Goal: Task Accomplishment & Management: Use online tool/utility

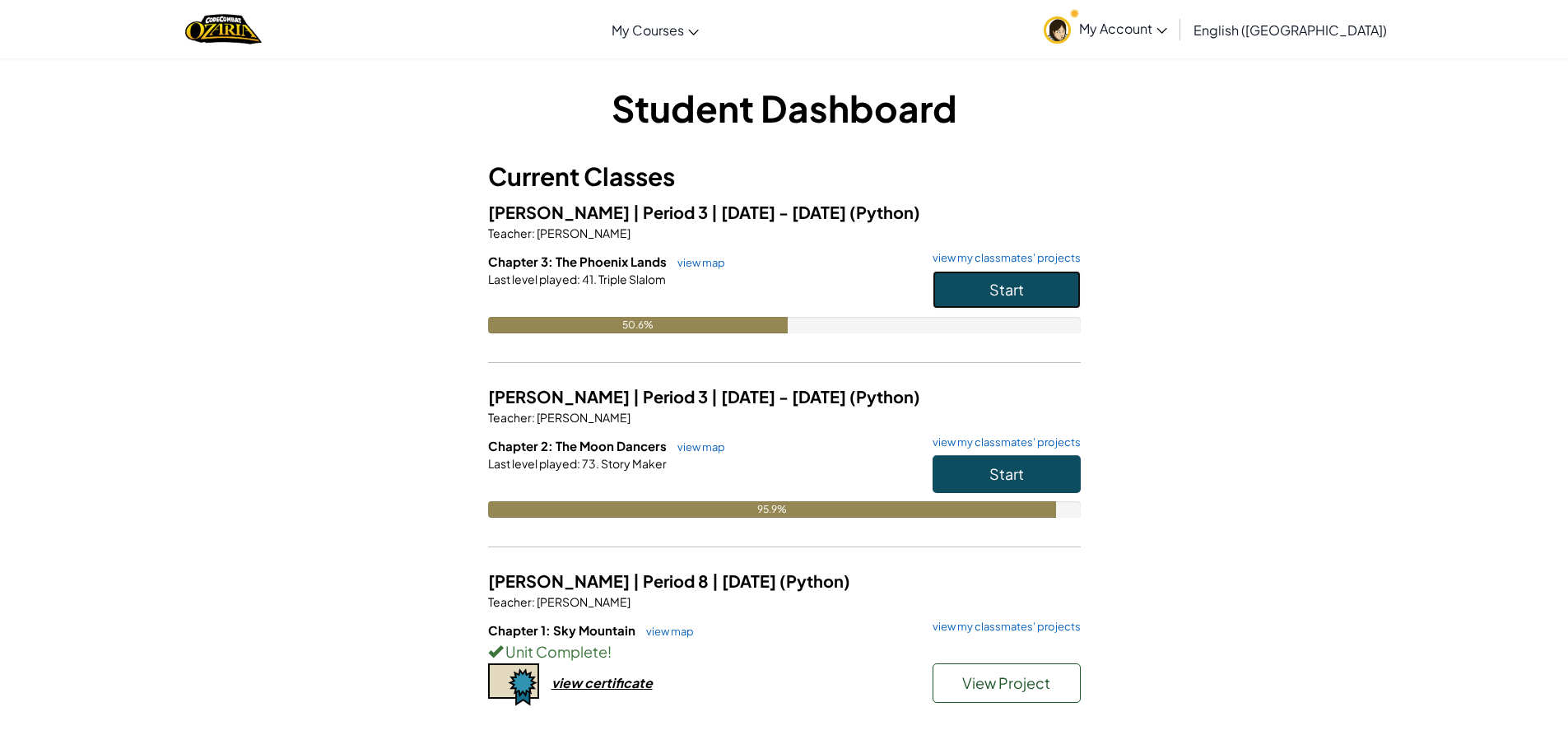
click at [977, 274] on button "Start" at bounding box center [1006, 290] width 148 height 38
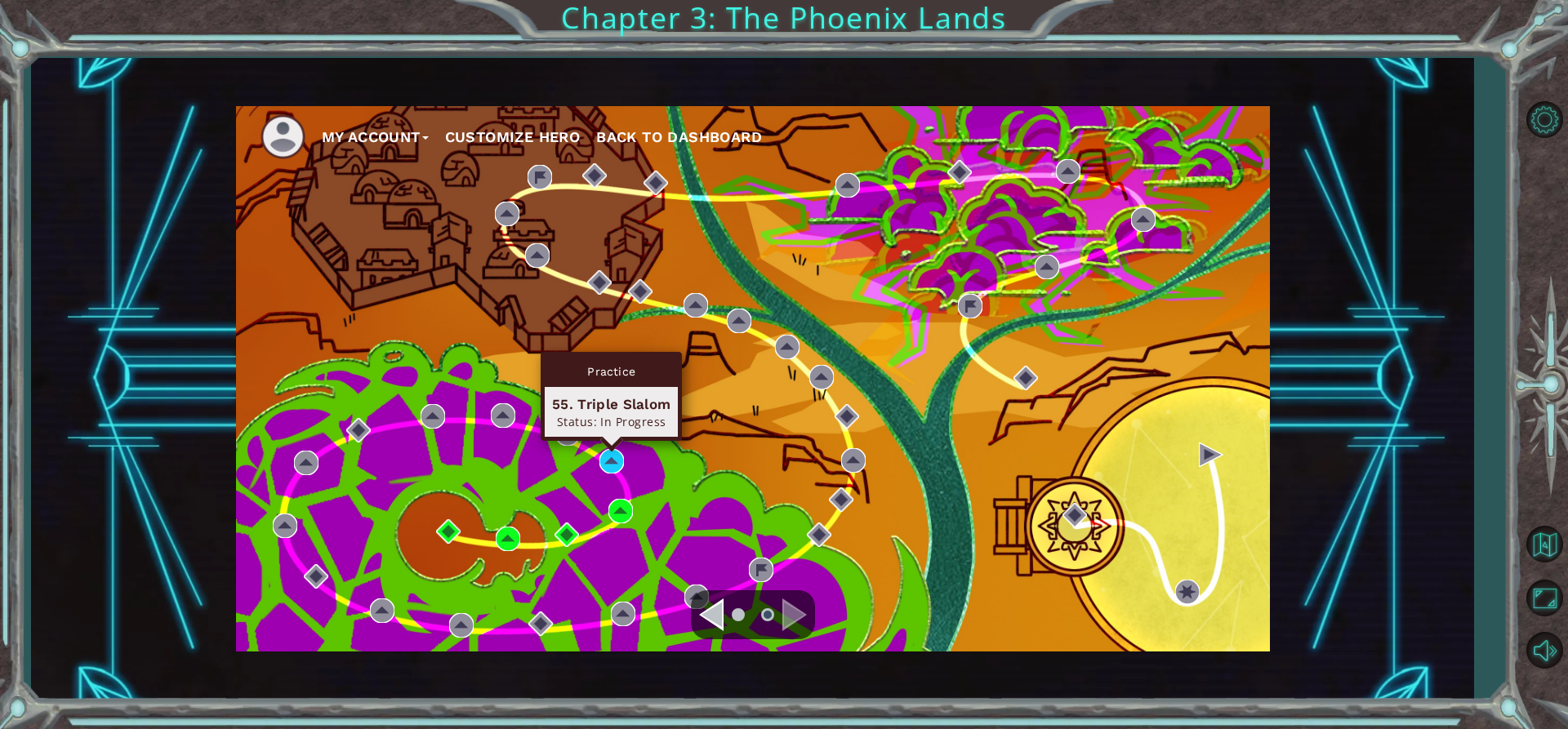
click at [613, 439] on div "Practice 55. Triple Slalom Status: In Progress" at bounding box center [611, 396] width 141 height 89
click at [624, 461] on img at bounding box center [612, 462] width 25 height 25
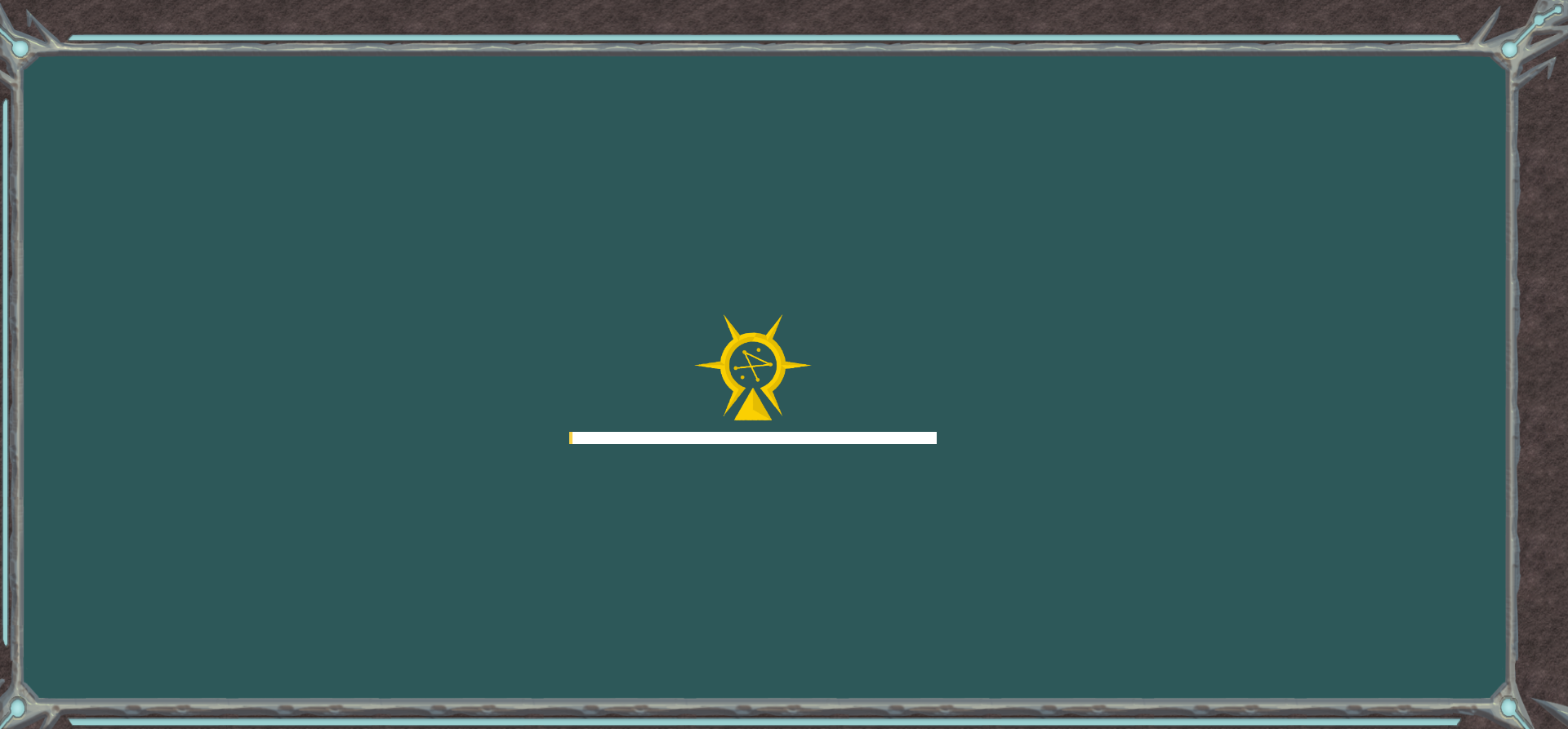
click at [623, 461] on div "Goals Error loading from server. Try refreshing the page. You'll need to join a…" at bounding box center [784, 364] width 1568 height 729
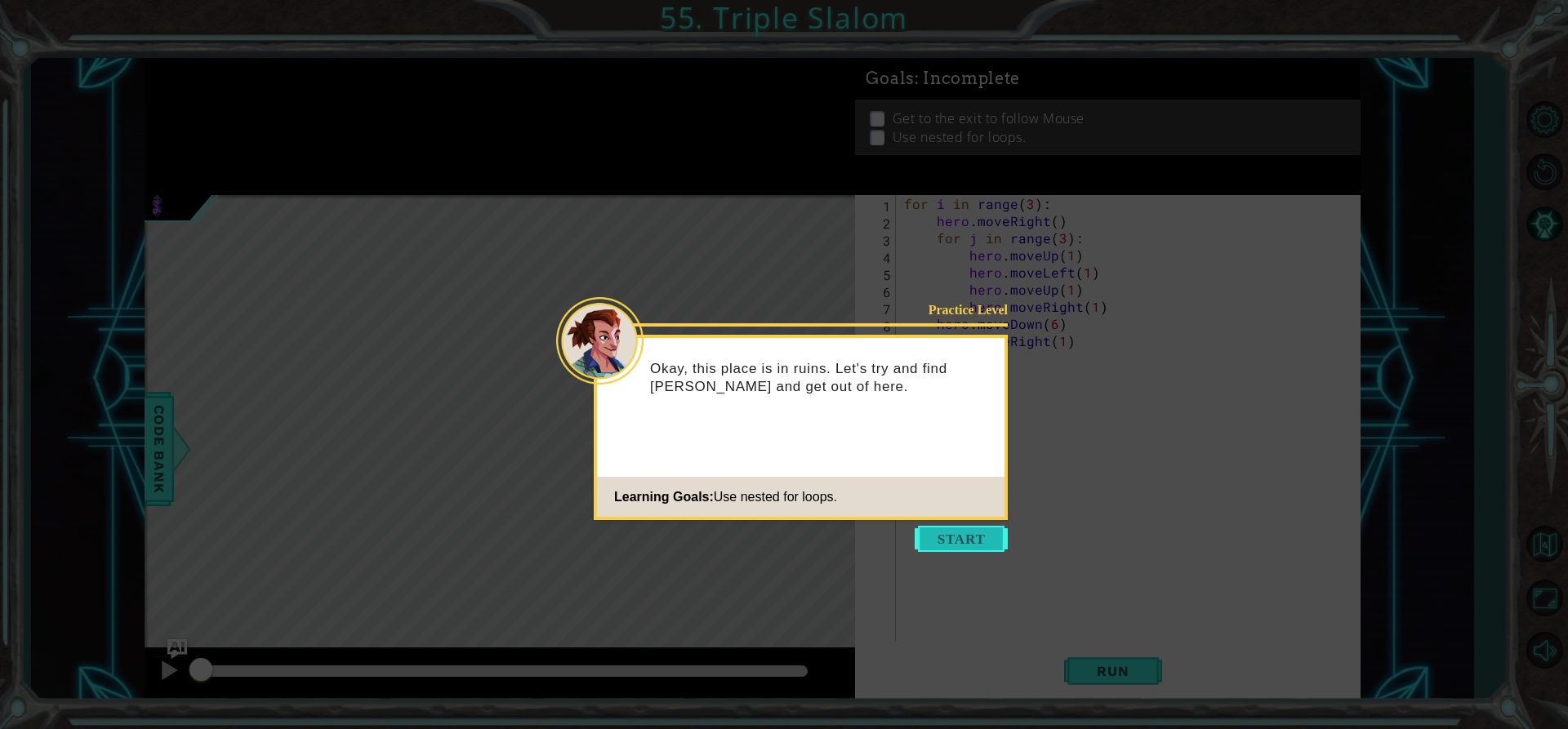
click at [986, 532] on button "Start" at bounding box center [961, 539] width 93 height 26
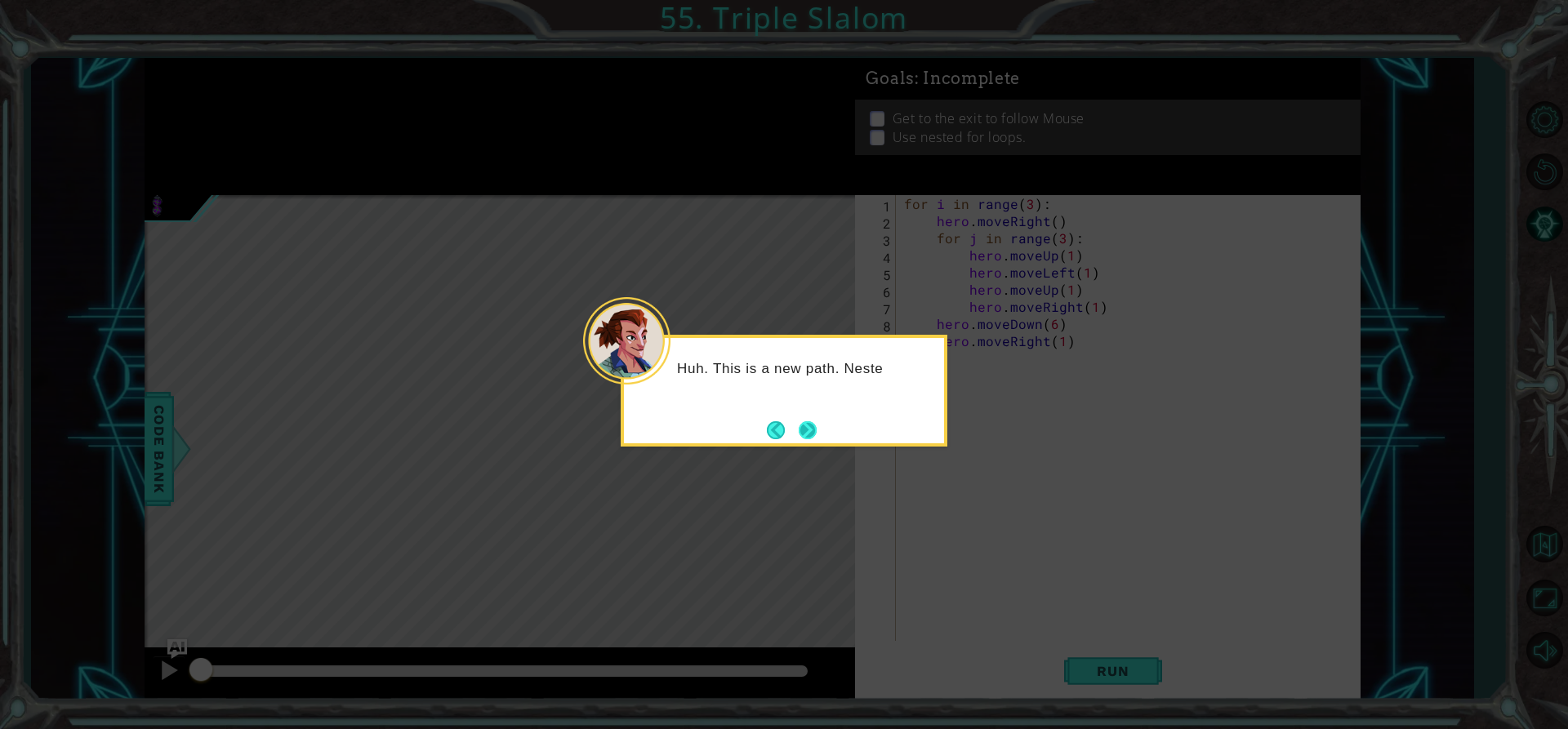
click at [817, 434] on button "Next" at bounding box center [808, 430] width 21 height 21
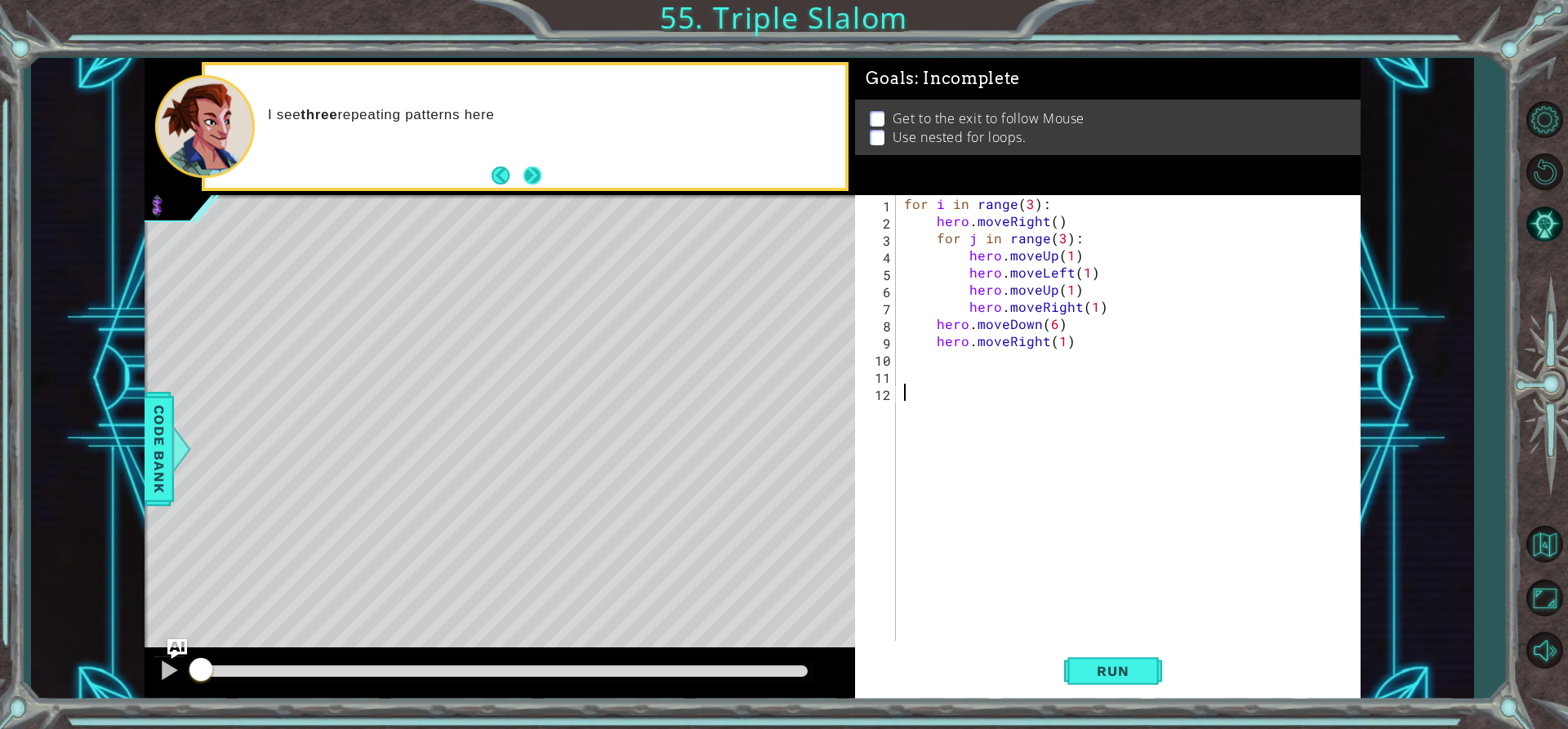
click at [522, 182] on footer at bounding box center [517, 176] width 50 height 25
click at [527, 181] on button "Next" at bounding box center [533, 176] width 27 height 27
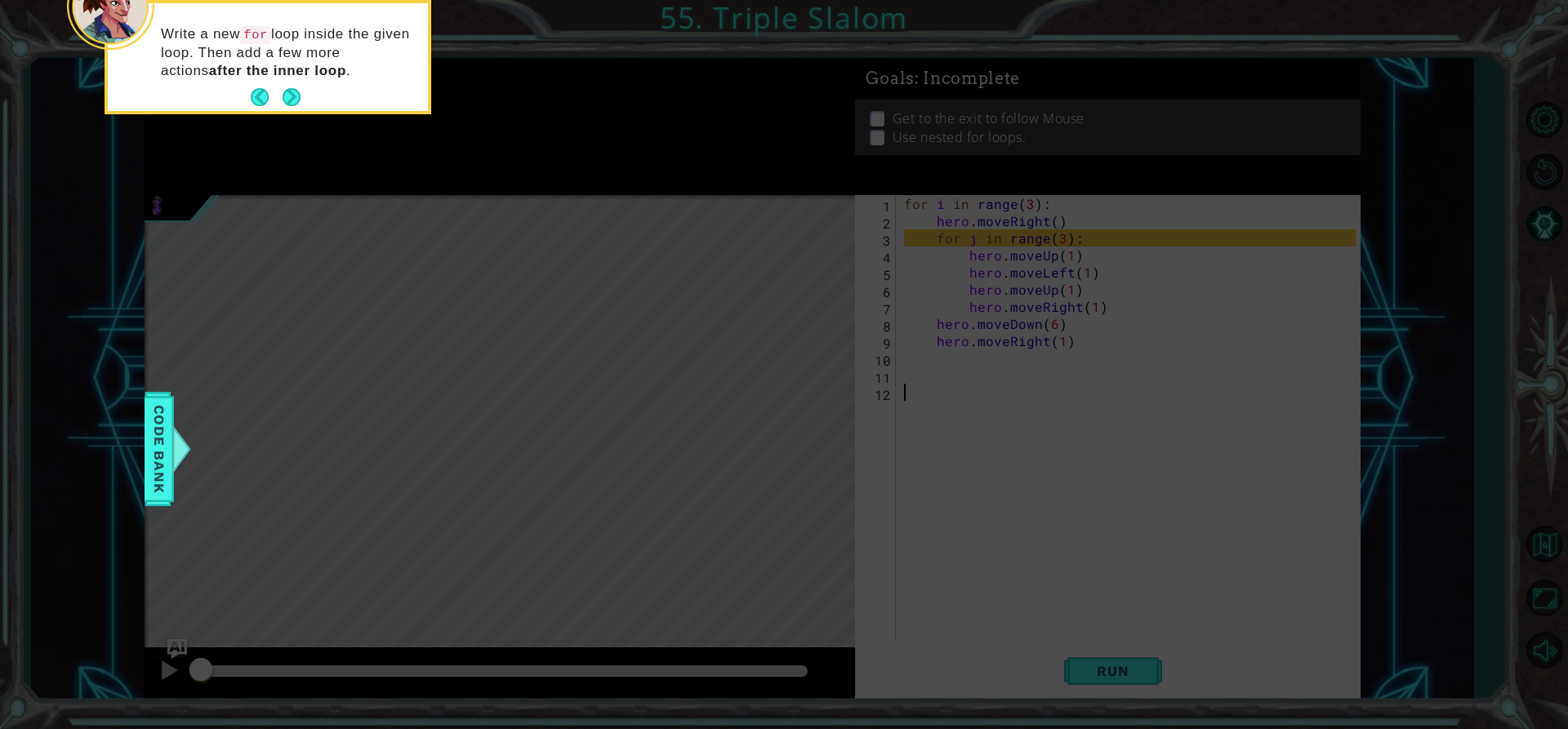
click at [280, 136] on icon at bounding box center [784, 109] width 1568 height 1240
click at [278, 82] on div "Write a new for loop inside the given loop. Then add a few more actions after t…" at bounding box center [267, 60] width 320 height 101
click at [284, 91] on footer at bounding box center [276, 97] width 50 height 25
click at [284, 91] on button "Next" at bounding box center [292, 98] width 29 height 29
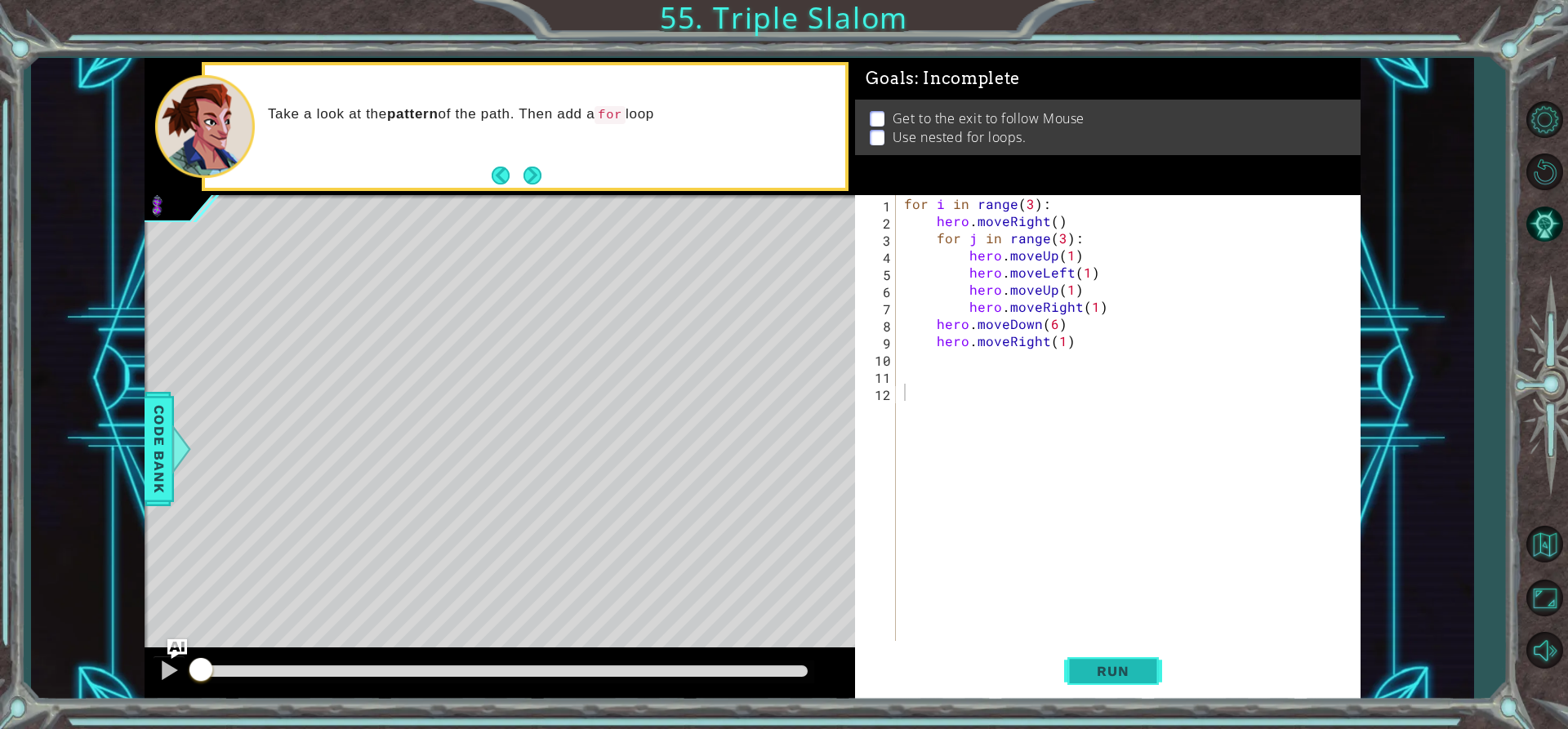
click at [1132, 686] on button "Run" at bounding box center [1114, 670] width 98 height 51
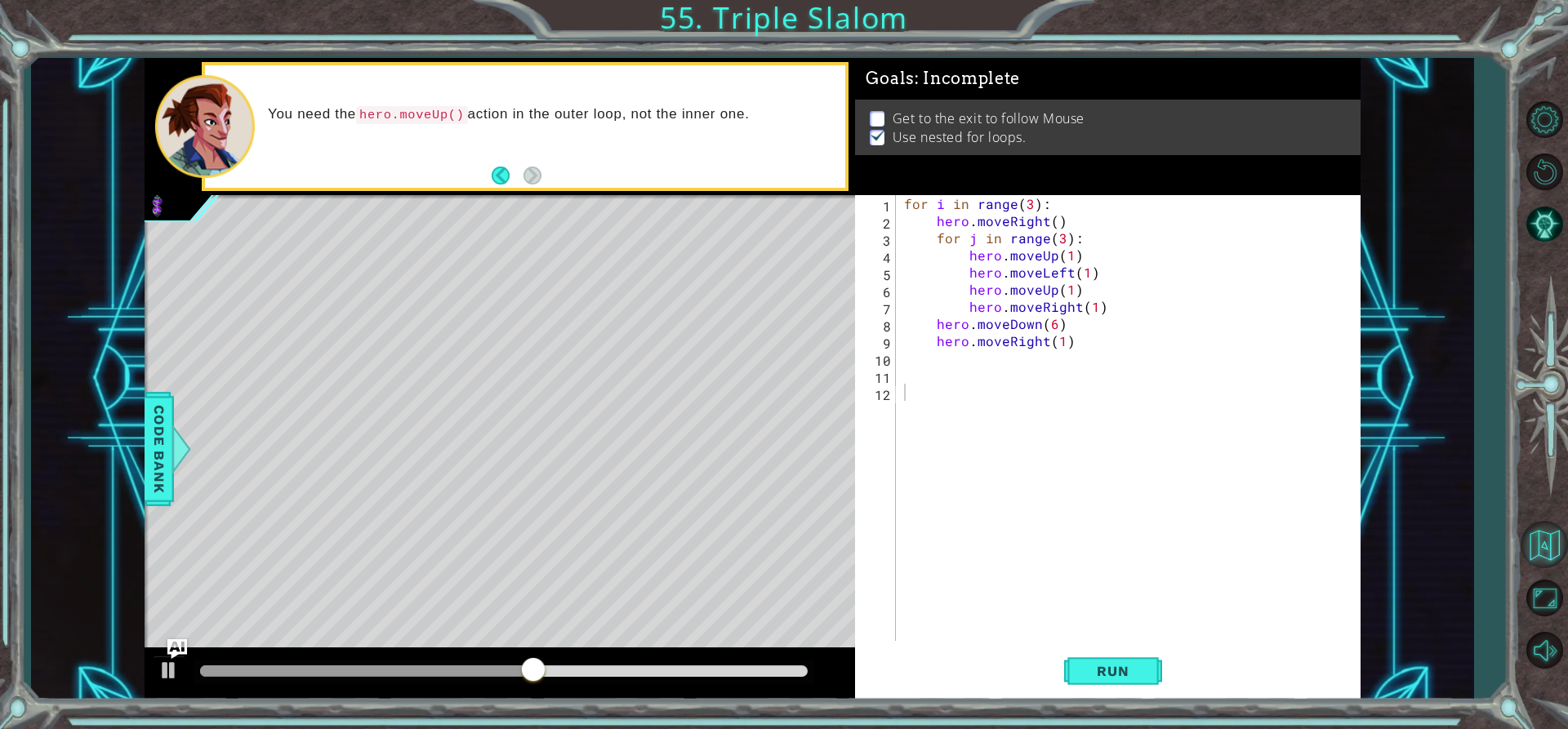
drag, startPoint x: 1508, startPoint y: 537, endPoint x: 1527, endPoint y: 539, distance: 19.1
click at [1509, 537] on div "1 ההההההההההההההההההההההההההההההההההההההההההההההההההההההההההההההההההההההההההההה…" at bounding box center [784, 364] width 1568 height 729
click at [1530, 540] on button "Back to Map" at bounding box center [1544, 544] width 47 height 47
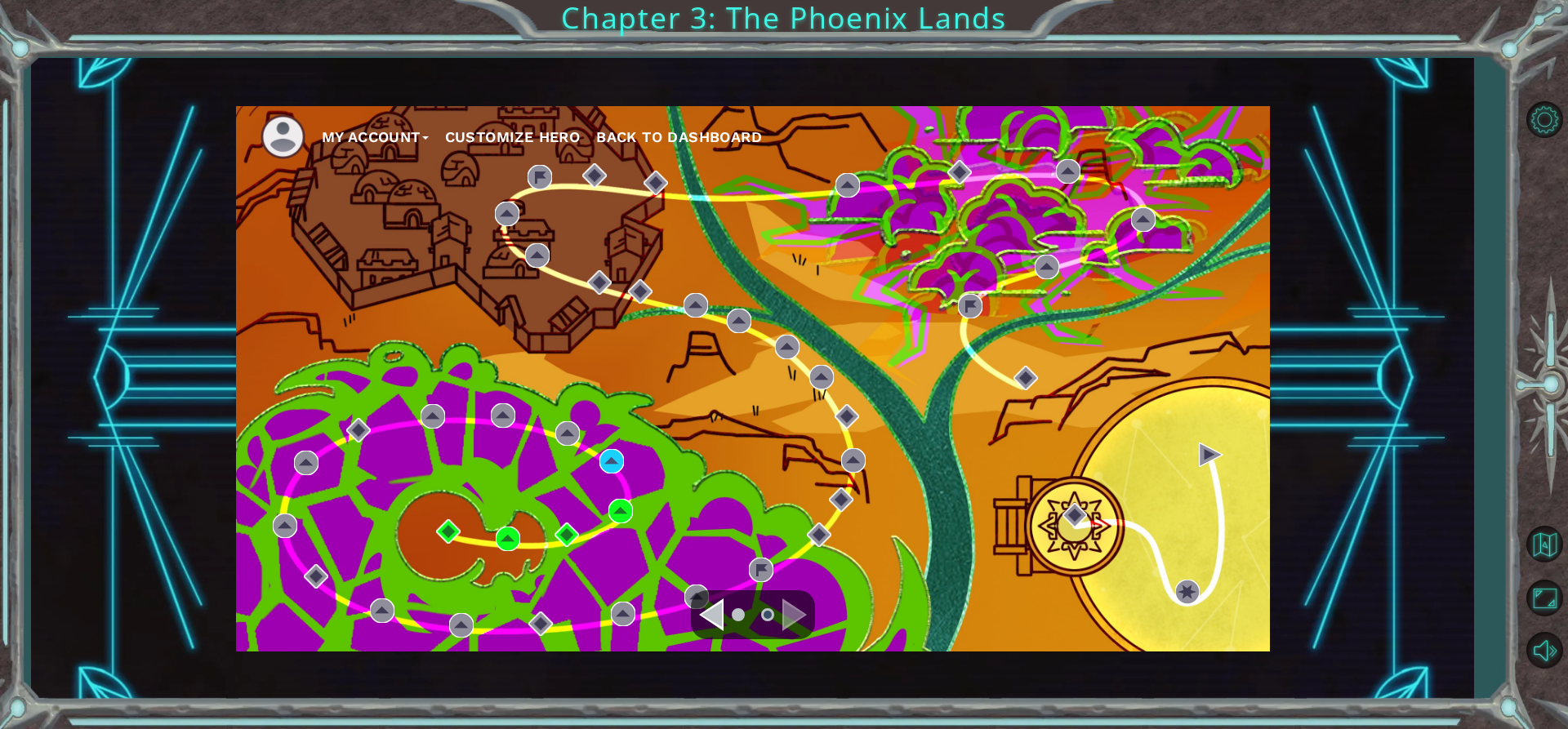
click at [706, 615] on div "Navigate to the previous page" at bounding box center [712, 615] width 25 height 33
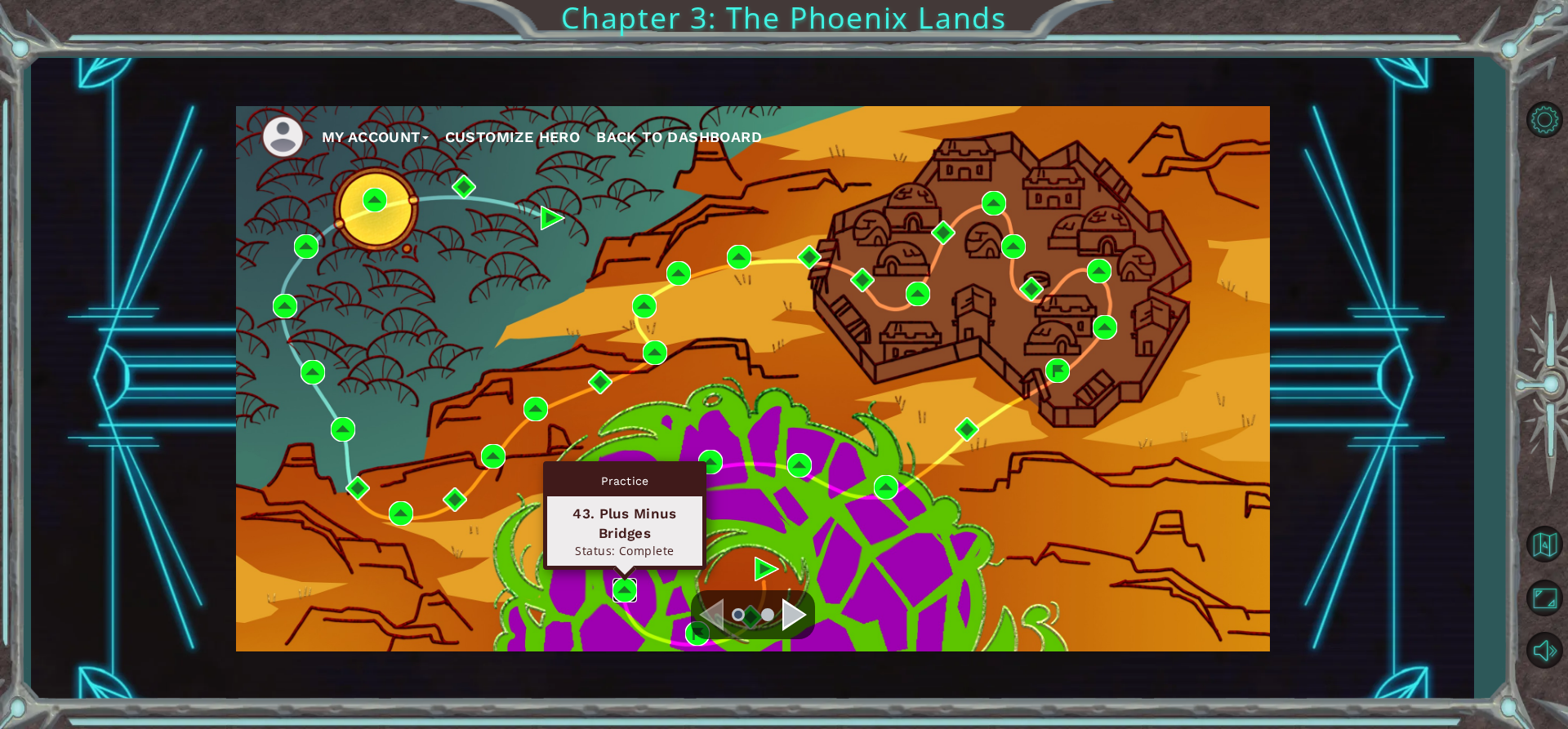
click at [619, 582] on img at bounding box center [625, 591] width 25 height 25
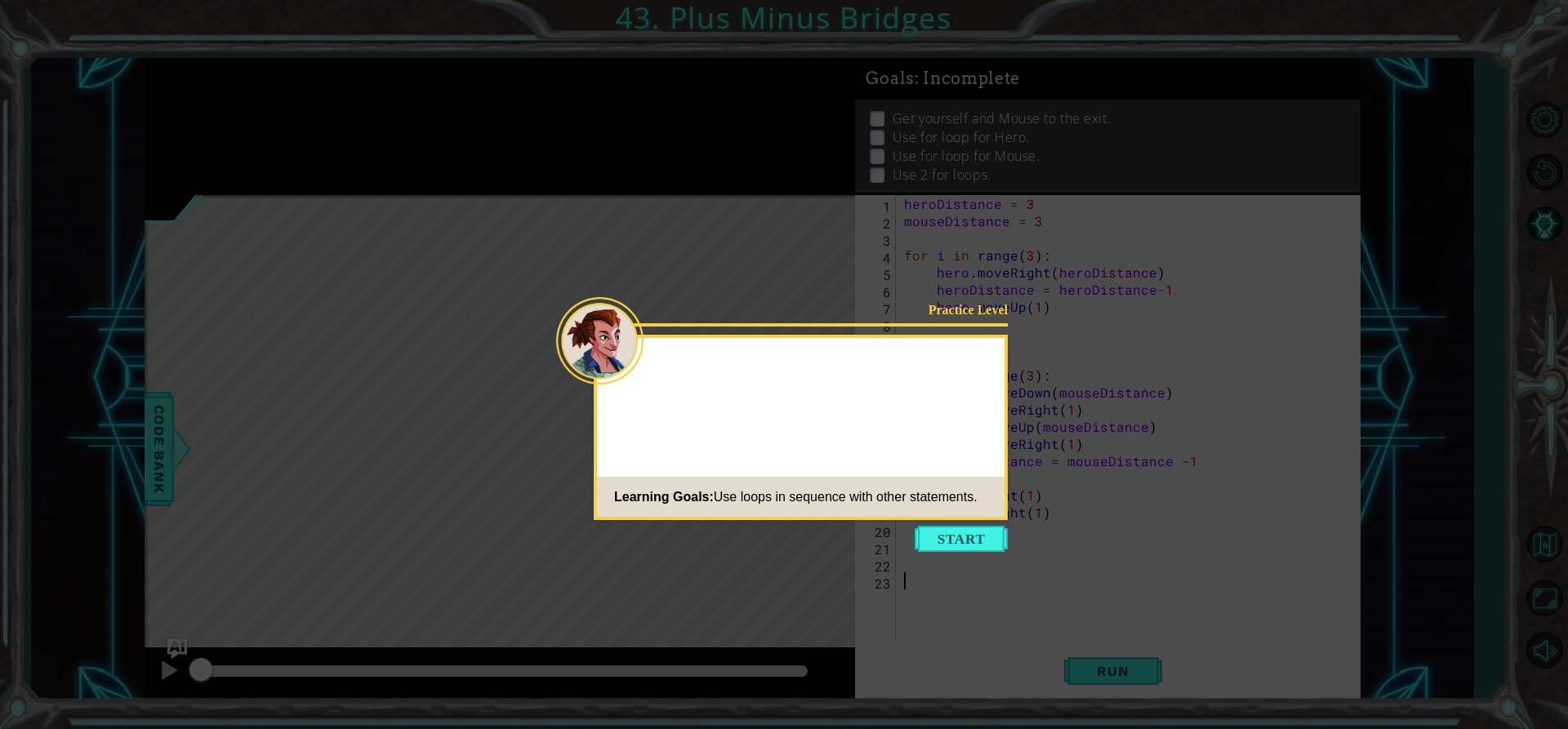
click at [962, 547] on button "Start" at bounding box center [961, 539] width 93 height 26
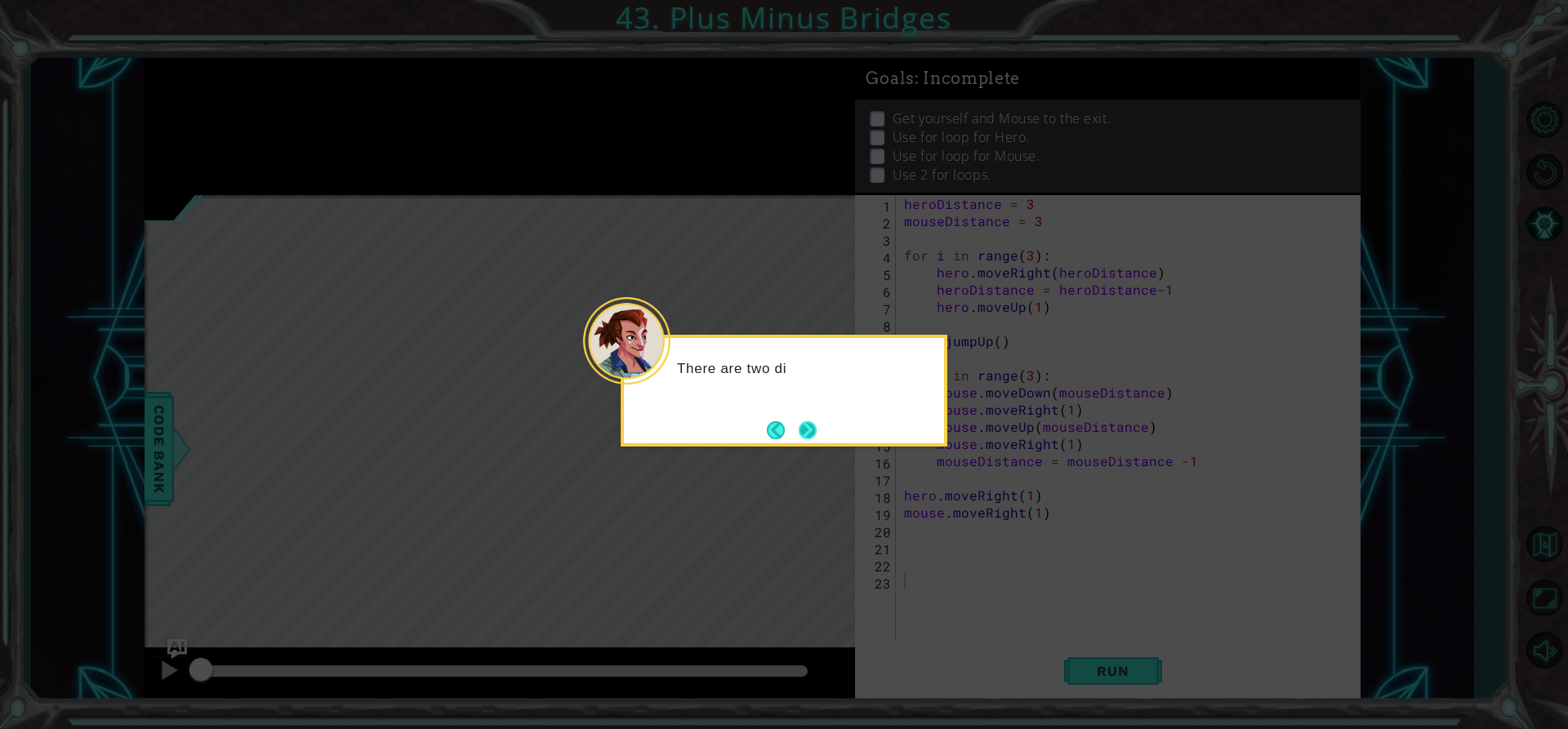
click at [815, 439] on button "Next" at bounding box center [808, 430] width 19 height 19
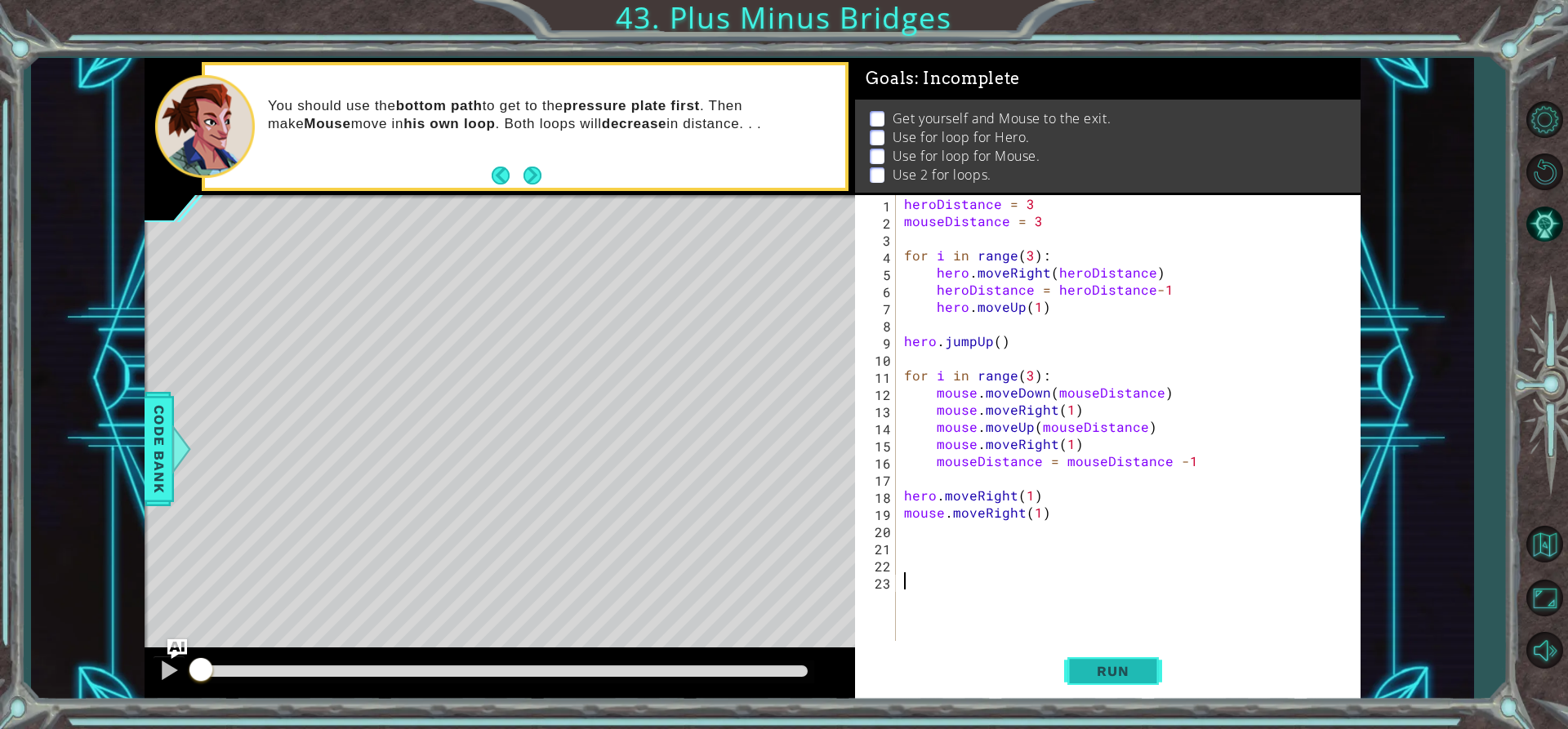
click at [1077, 665] on button "Run" at bounding box center [1114, 670] width 98 height 51
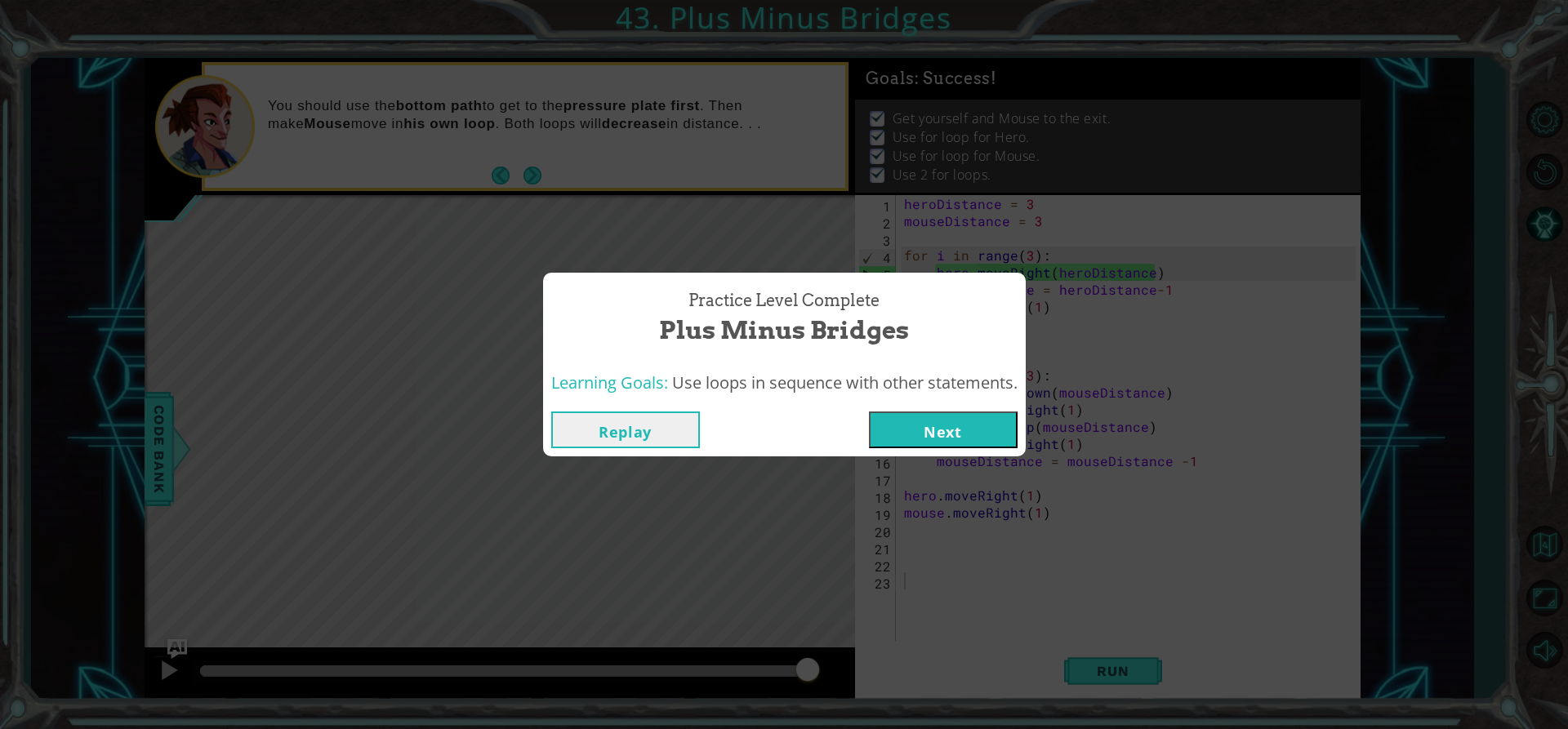
click at [649, 417] on button "Replay" at bounding box center [625, 429] width 149 height 36
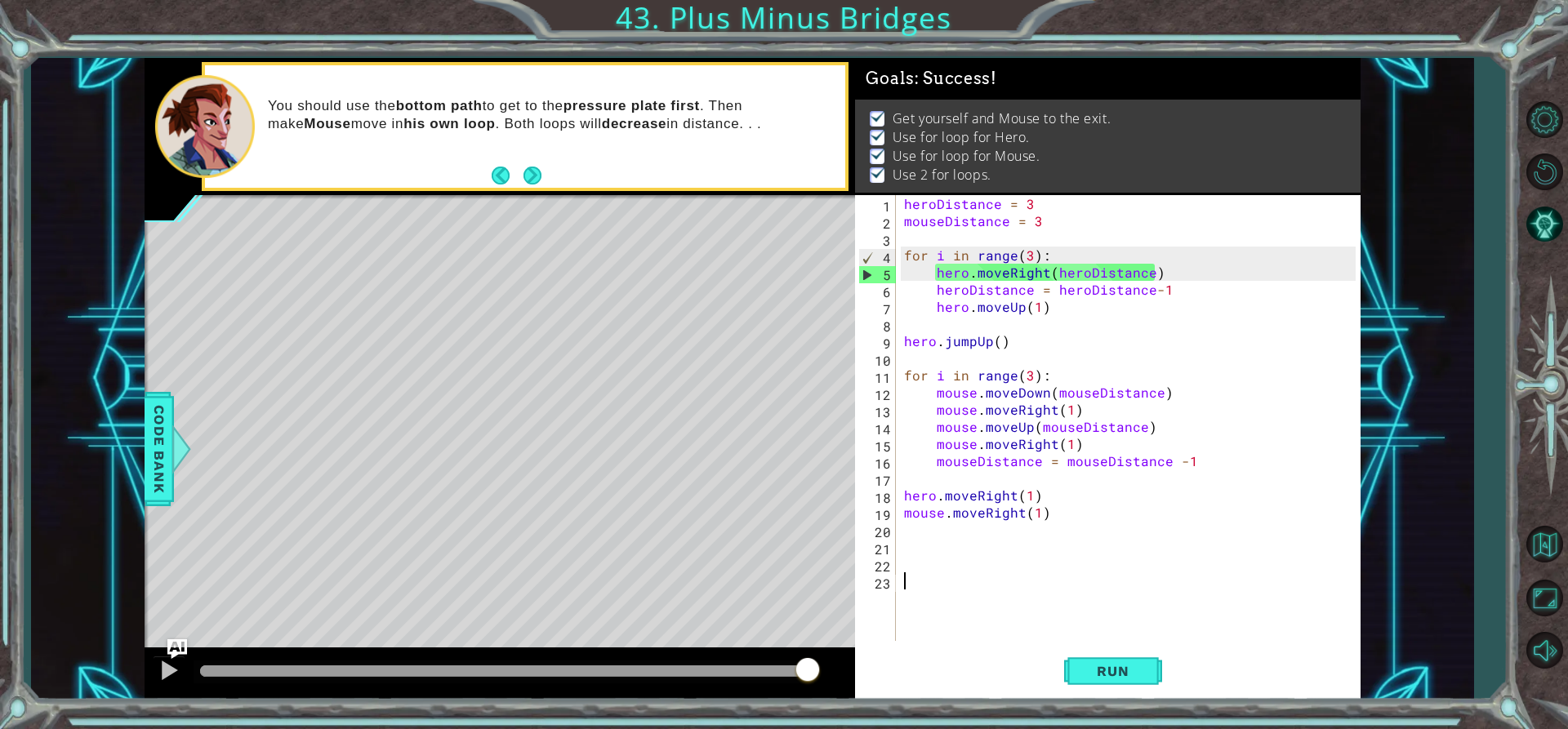
drag, startPoint x: 1504, startPoint y: 406, endPoint x: 1568, endPoint y: 68, distance: 344.0
click at [1556, 193] on div "1 ההההההההההההההההההההההההההההההההההההההההההההההההההההההההההההההההההההההההההההה…" at bounding box center [784, 364] width 1568 height 729
